Goal: Information Seeking & Learning: Learn about a topic

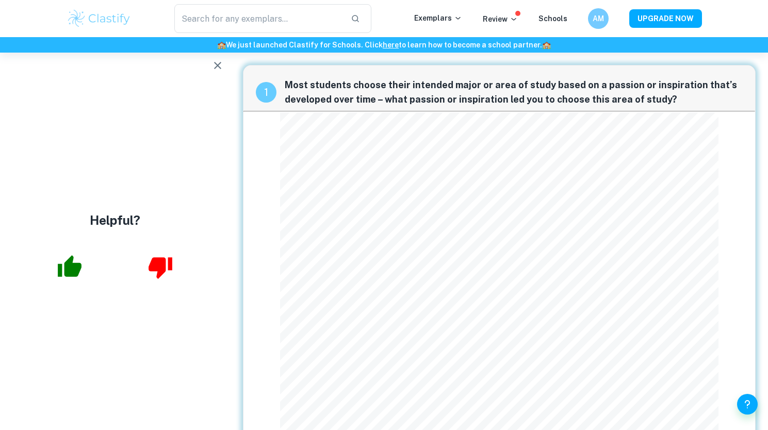
scroll to position [375, 0]
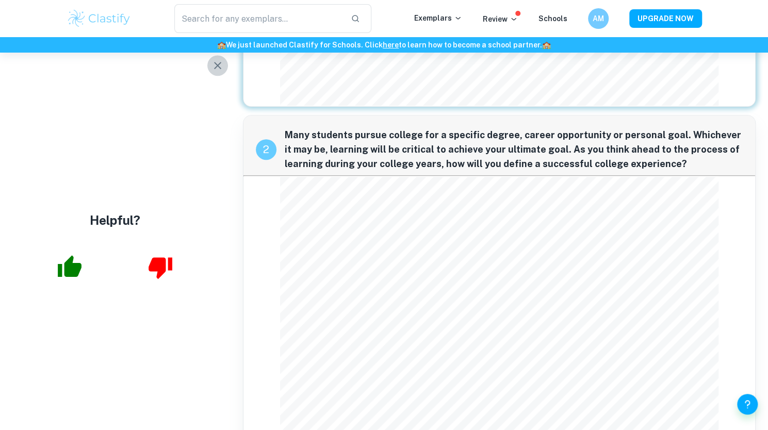
click at [218, 65] on icon "button" at bounding box center [217, 65] width 7 height 7
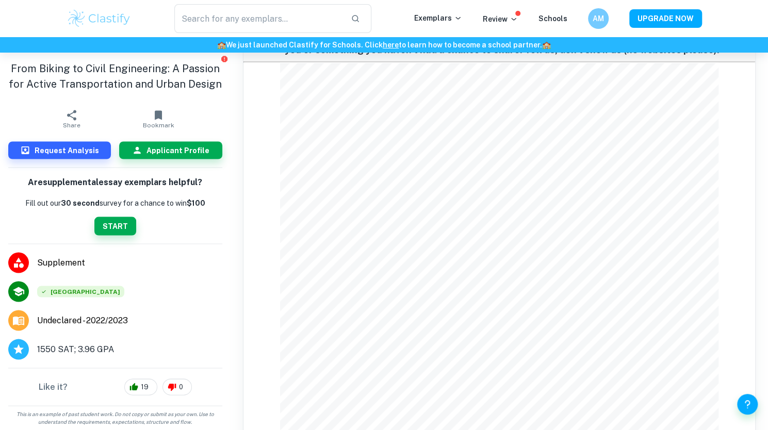
scroll to position [1105, 0]
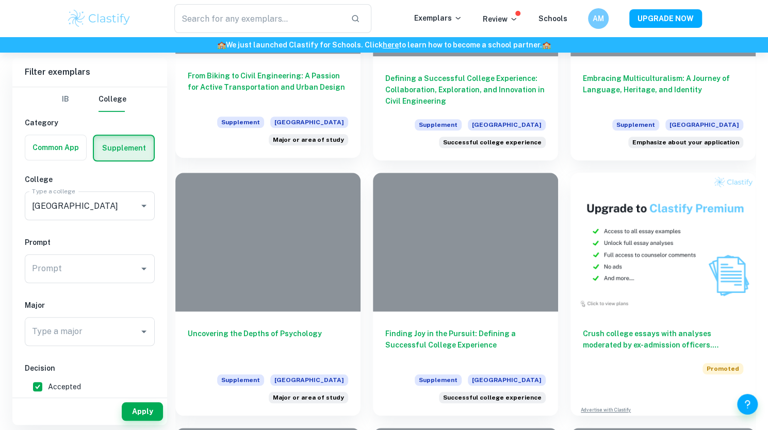
scroll to position [380, 0]
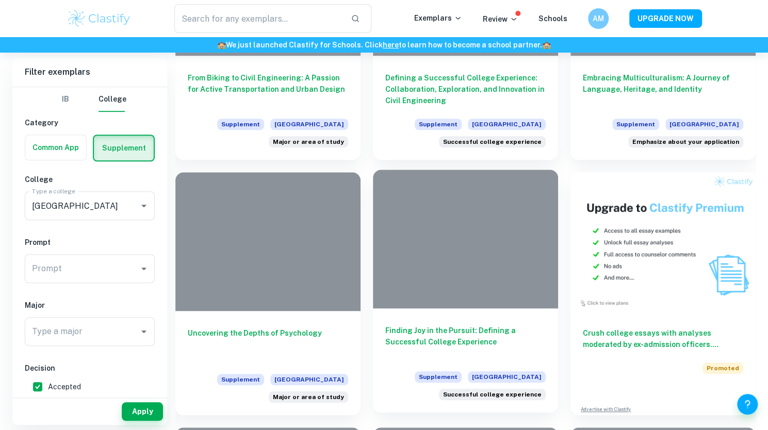
click at [493, 315] on div "Finding Joy in the Pursuit: Defining a Successful College Experience Supplement…" at bounding box center [465, 361] width 185 height 104
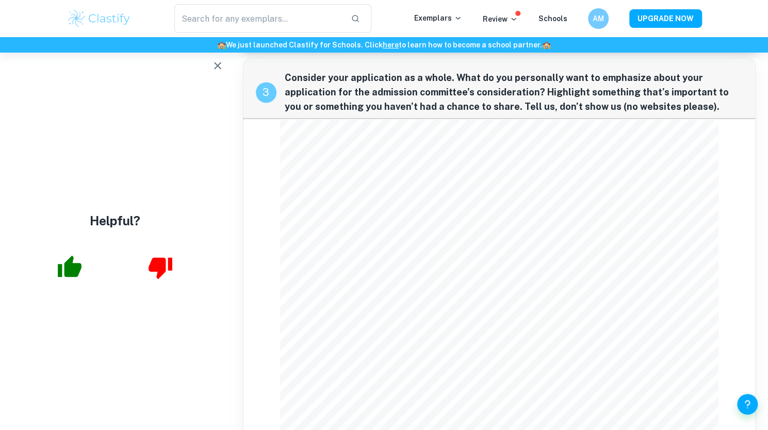
scroll to position [1032, 0]
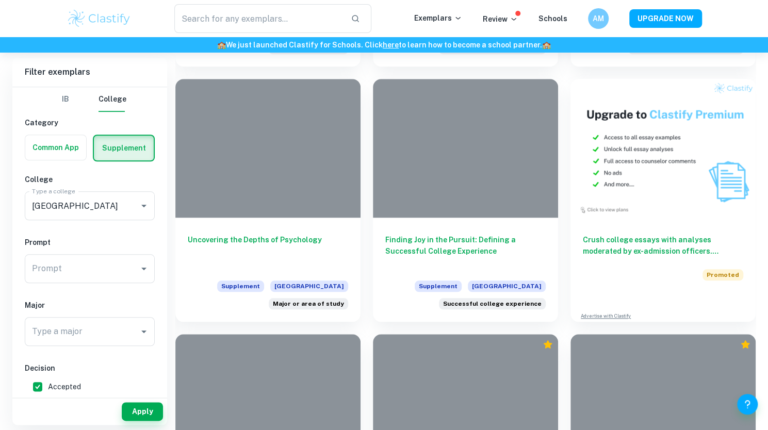
scroll to position [474, 0]
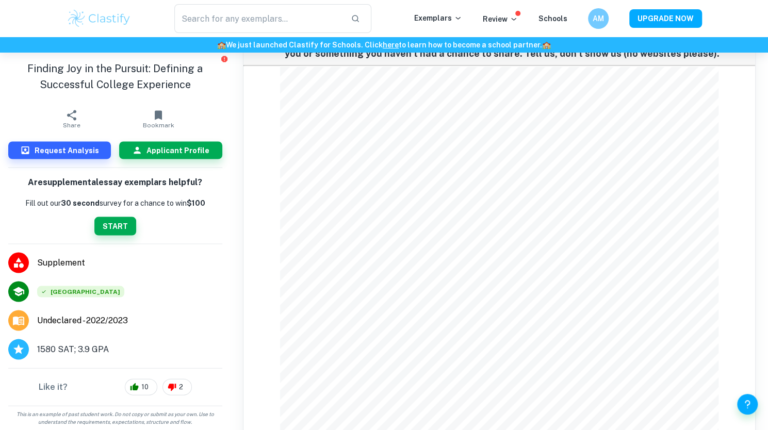
scroll to position [1105, 0]
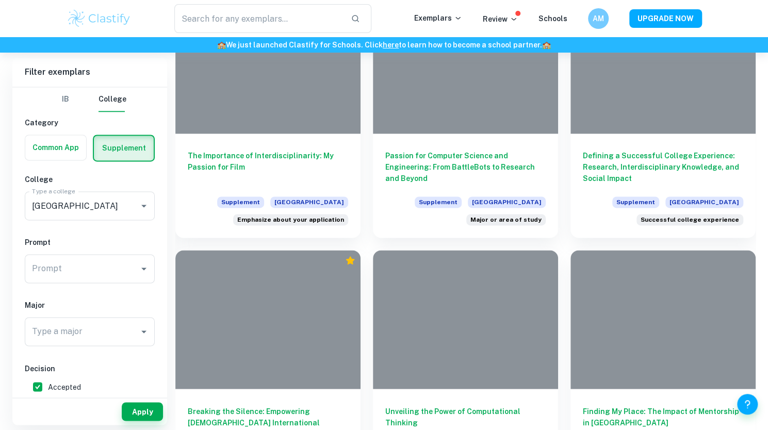
scroll to position [817, 0]
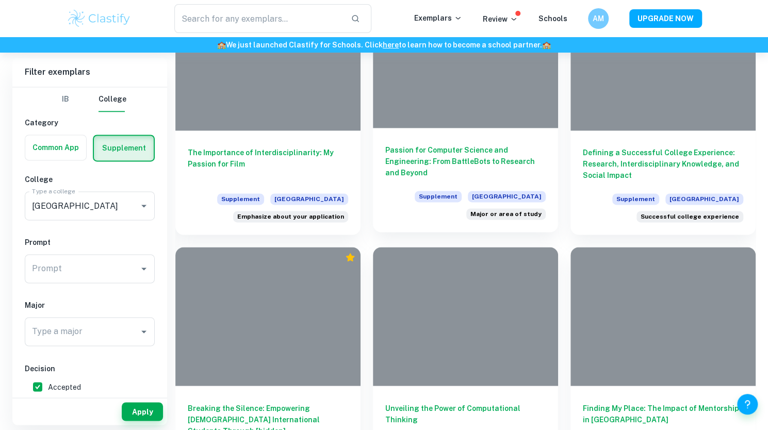
click at [413, 159] on h6 "Passion for Computer Science and Engineering: From BattleBots to Research and B…" at bounding box center [465, 161] width 160 height 34
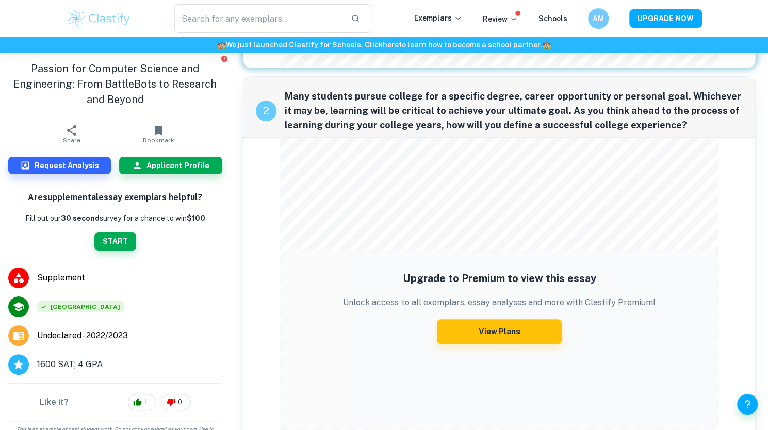
scroll to position [289, 0]
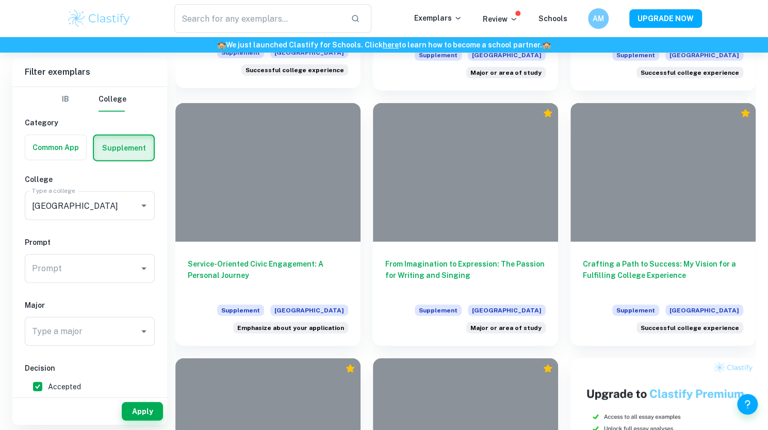
scroll to position [1475, 0]
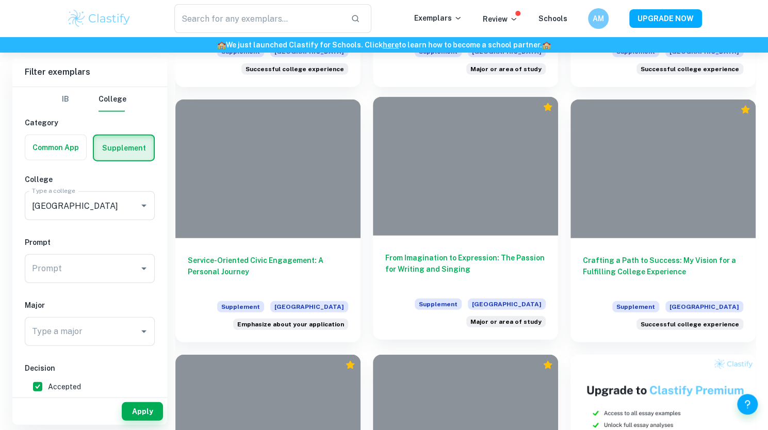
click at [410, 250] on div "From Imagination to Expression: The Passion for Writing and Singing Supplement …" at bounding box center [465, 288] width 185 height 104
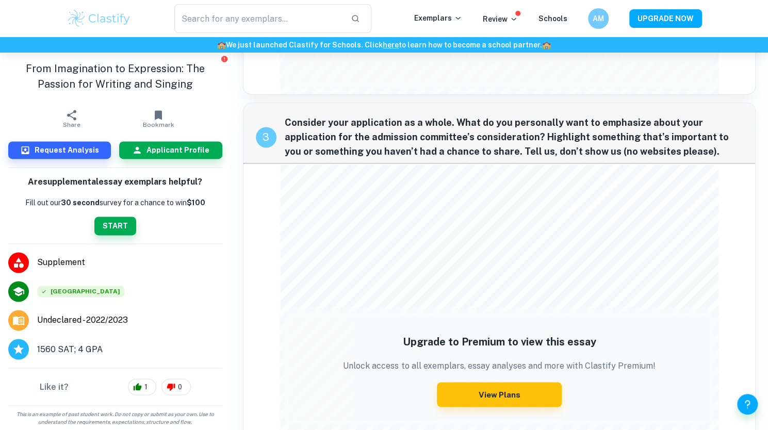
scroll to position [828, 0]
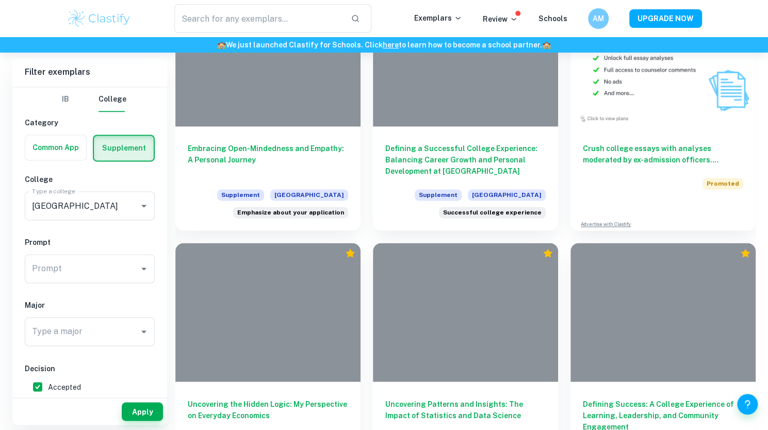
scroll to position [3121, 0]
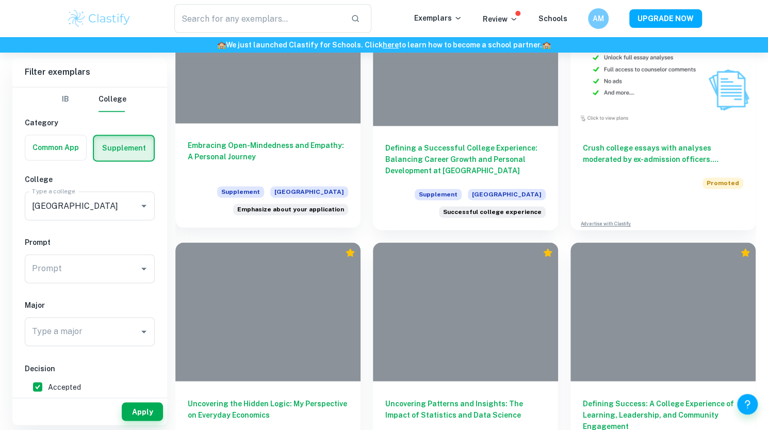
click at [312, 144] on h6 "Embracing Open-Mindedness and Empathy: A Personal Journey" at bounding box center [268, 157] width 160 height 34
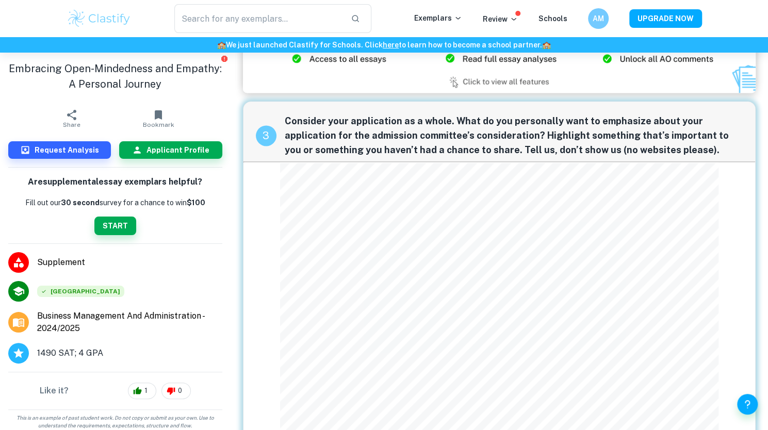
scroll to position [883, 0]
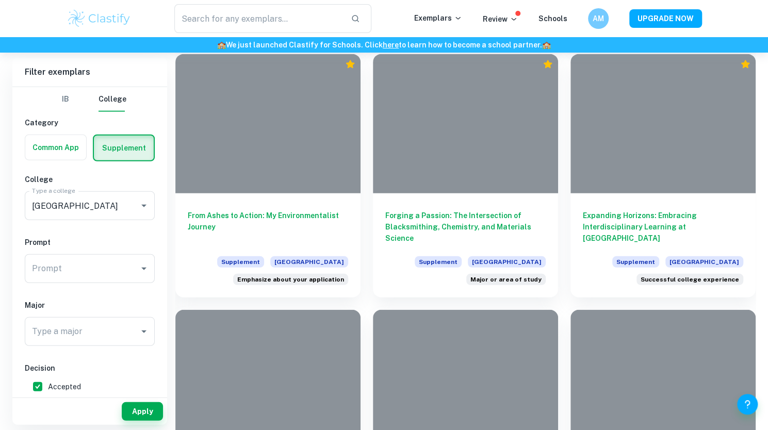
scroll to position [3821, 0]
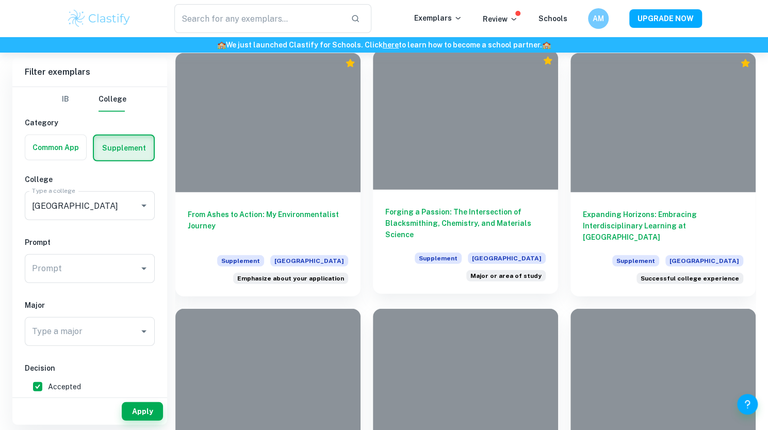
click at [478, 219] on h6 "Forging a Passion: The Intersection of Blacksmithing, Chemistry, and Materials …" at bounding box center [465, 223] width 160 height 34
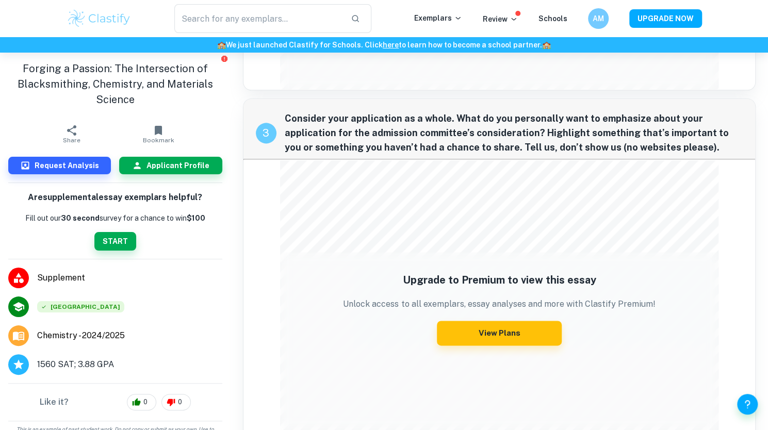
scroll to position [727, 0]
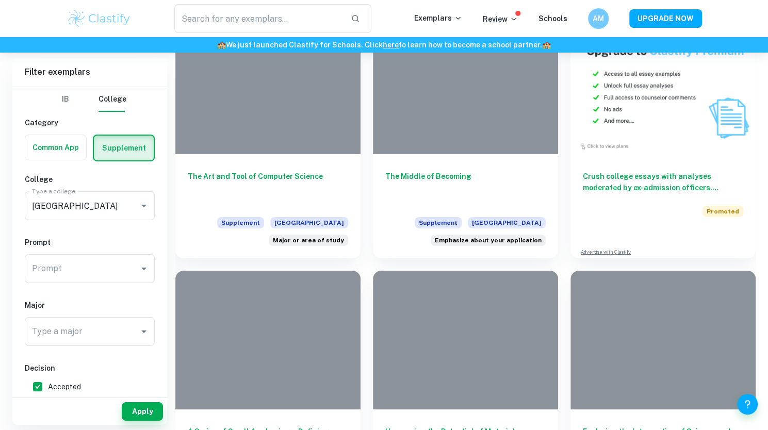
scroll to position [4374, 0]
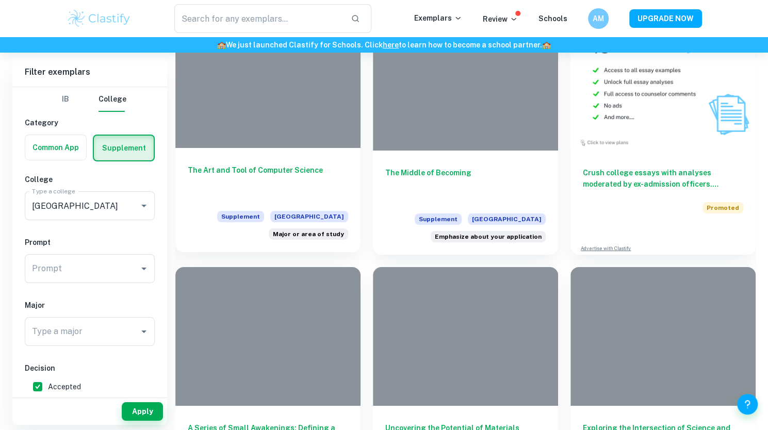
click at [326, 198] on h6 "The Art and Tool of Computer Science" at bounding box center [268, 182] width 160 height 34
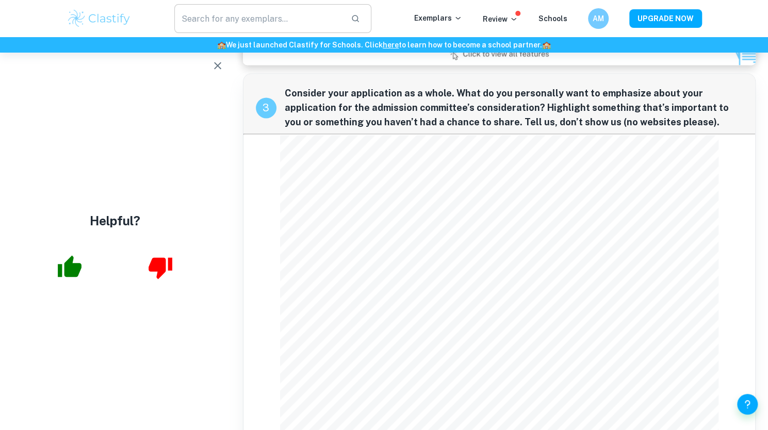
scroll to position [1011, 0]
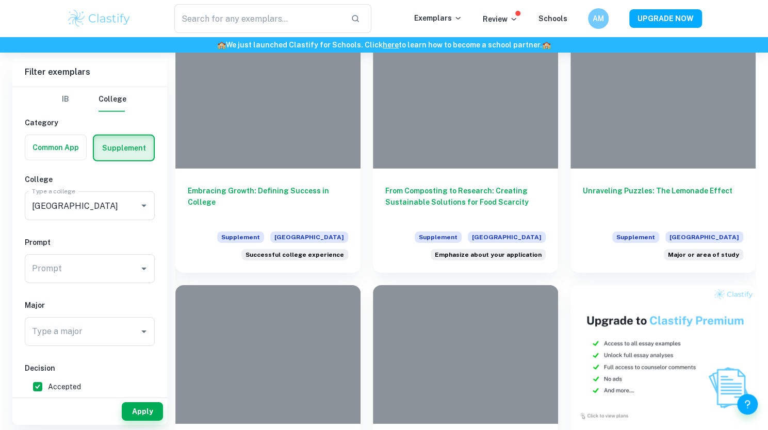
scroll to position [4101, 0]
